Goal: Go to known website: Go to known website

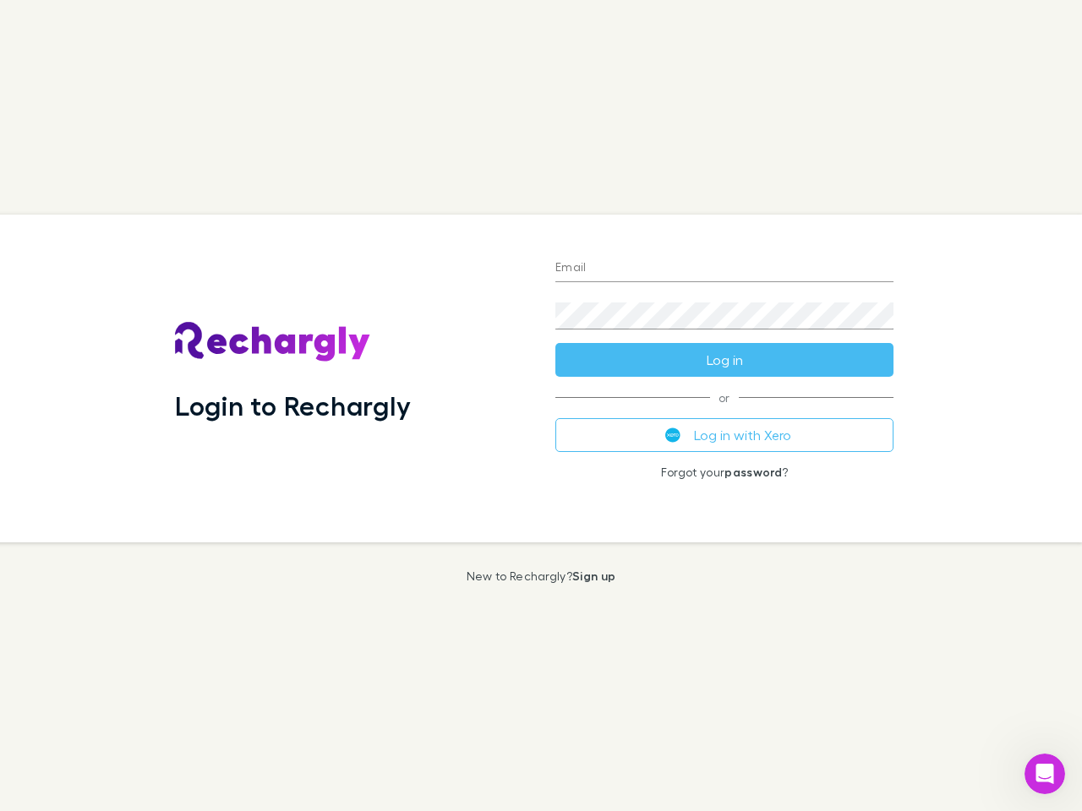
click at [541, 406] on div "Login to Rechargly" at bounding box center [351, 379] width 380 height 328
click at [724, 269] on input "Email" at bounding box center [724, 268] width 338 height 27
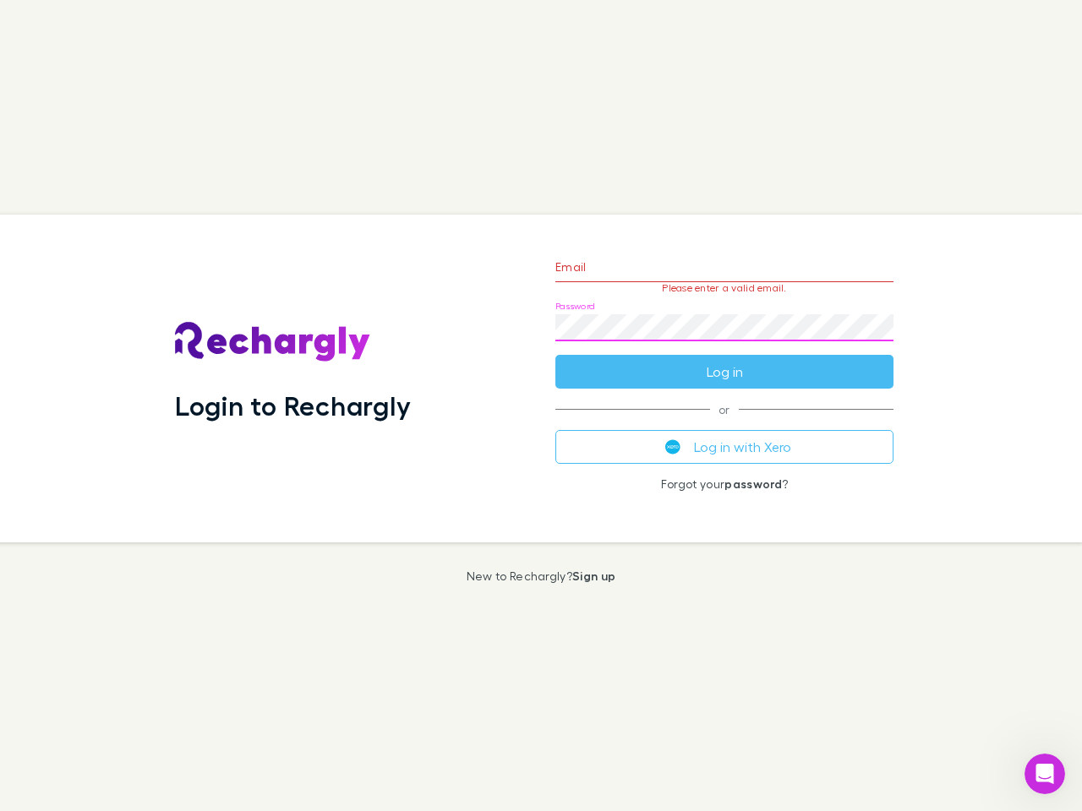
click at [724, 360] on form "Email Please enter a valid email. Password Log in" at bounding box center [724, 315] width 338 height 147
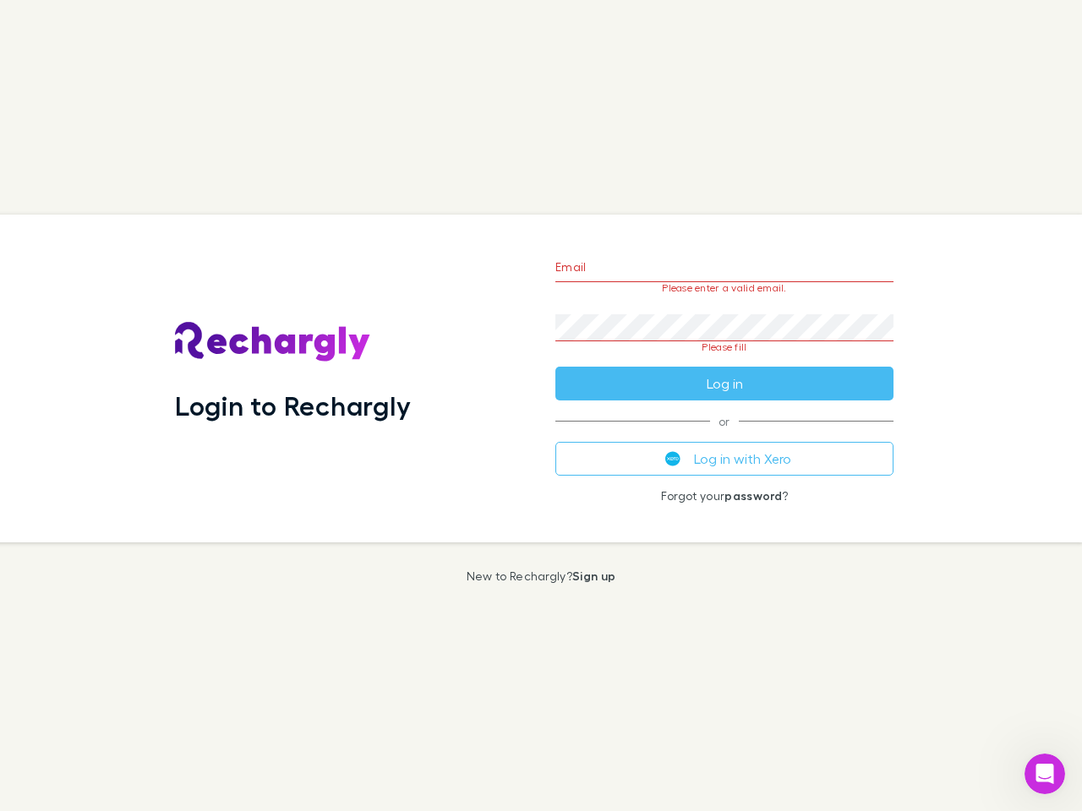
click at [724, 435] on div "Email Please enter a valid email. Password Please fill Log in or Log in with Xe…" at bounding box center [724, 379] width 365 height 328
click at [1044, 774] on icon "Open Intercom Messenger" at bounding box center [1045, 775] width 28 height 28
